Goal: Task Accomplishment & Management: Manage account settings

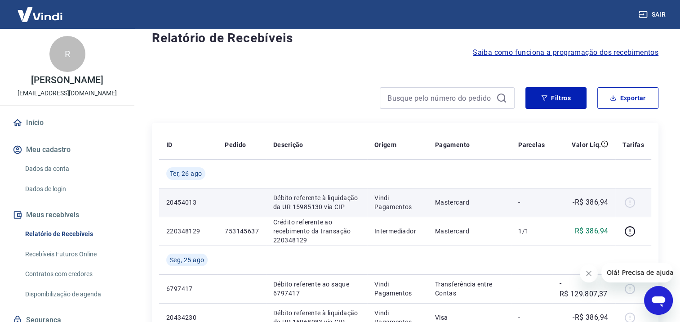
scroll to position [45, 0]
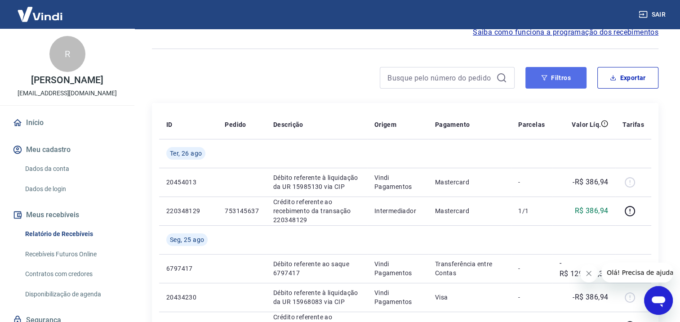
click at [544, 81] on button "Filtros" at bounding box center [556, 78] width 61 height 22
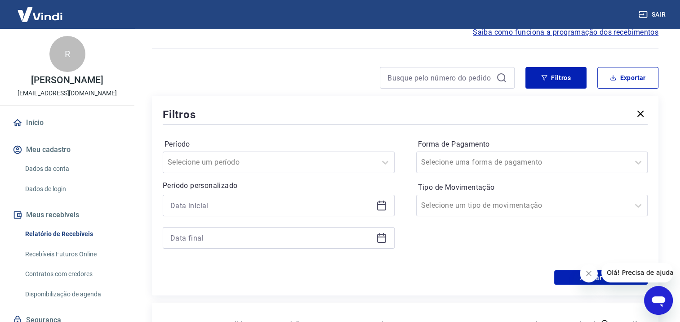
click at [234, 213] on div at bounding box center [279, 206] width 232 height 22
click at [385, 203] on icon at bounding box center [381, 205] width 11 height 11
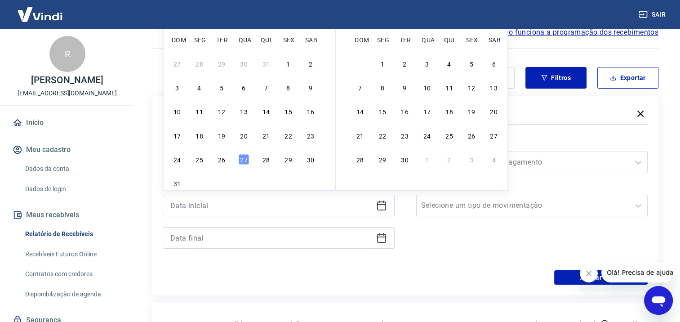
click at [212, 156] on div "24 25 26 27 28 29 30" at bounding box center [243, 159] width 147 height 13
click at [219, 159] on div "26" at bounding box center [221, 159] width 11 height 11
type input "[DATE]"
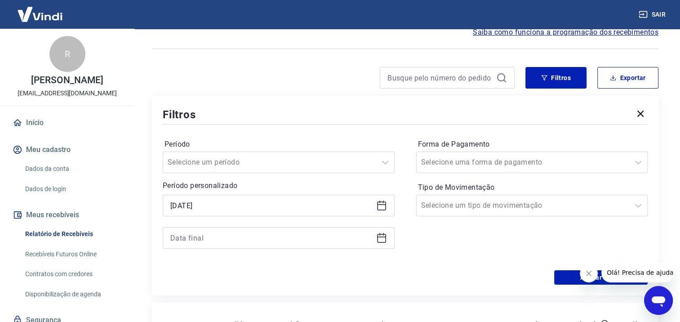
click at [380, 237] on icon at bounding box center [381, 237] width 11 height 11
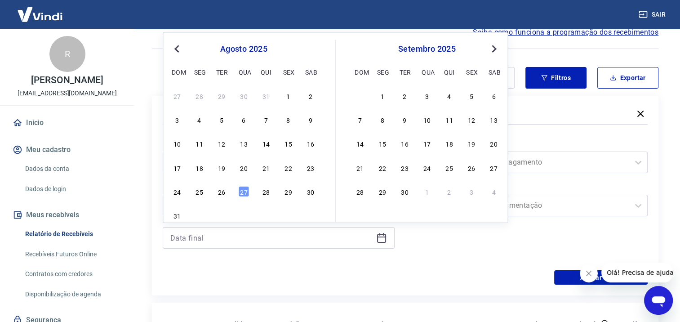
click at [219, 192] on div "26" at bounding box center [221, 191] width 11 height 11
type input "[DATE]"
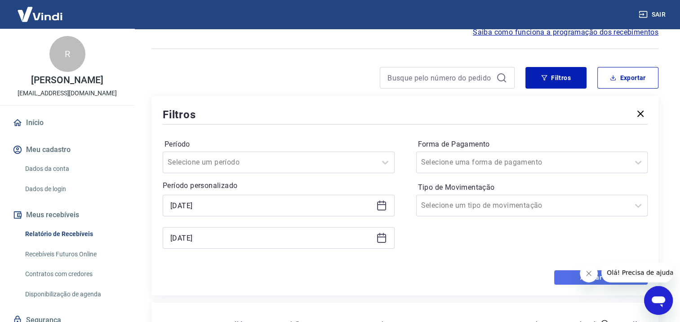
click at [560, 275] on button "Aplicar filtros" at bounding box center [601, 277] width 94 height 14
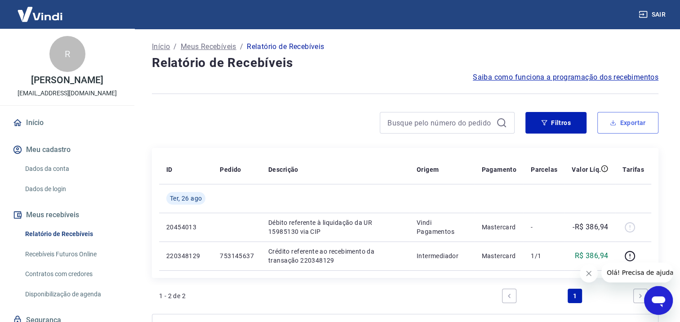
click at [621, 123] on button "Exportar" at bounding box center [628, 123] width 61 height 22
type input "[DATE]"
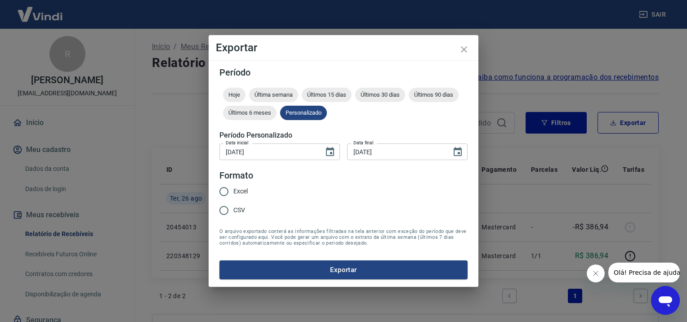
click at [236, 187] on span "Excel" at bounding box center [240, 191] width 14 height 9
click at [233, 187] on input "Excel" at bounding box center [223, 191] width 19 height 19
radio input "true"
click at [279, 272] on button "Exportar" at bounding box center [343, 269] width 248 height 19
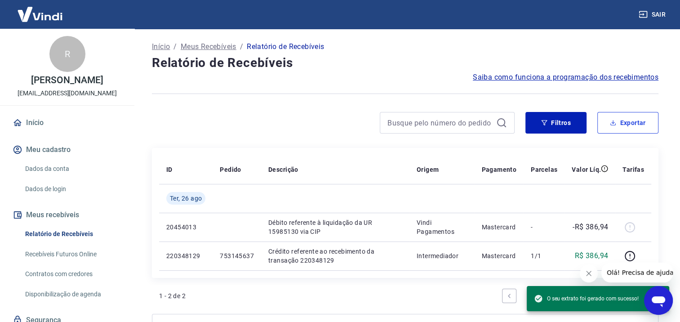
click at [612, 123] on icon "button" at bounding box center [613, 123] width 6 height 6
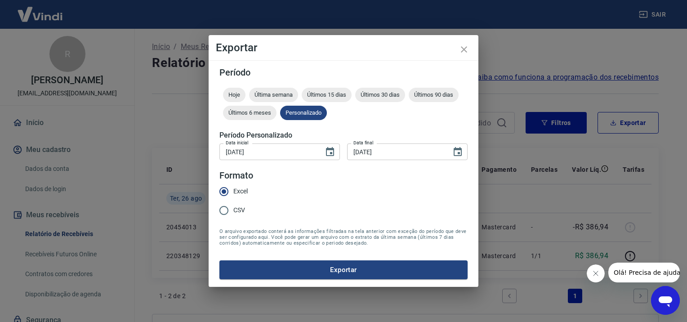
click at [232, 211] on input "CSV" at bounding box center [223, 210] width 19 height 19
radio input "true"
click at [271, 270] on button "Exportar" at bounding box center [343, 269] width 248 height 19
